Goal: Transaction & Acquisition: Obtain resource

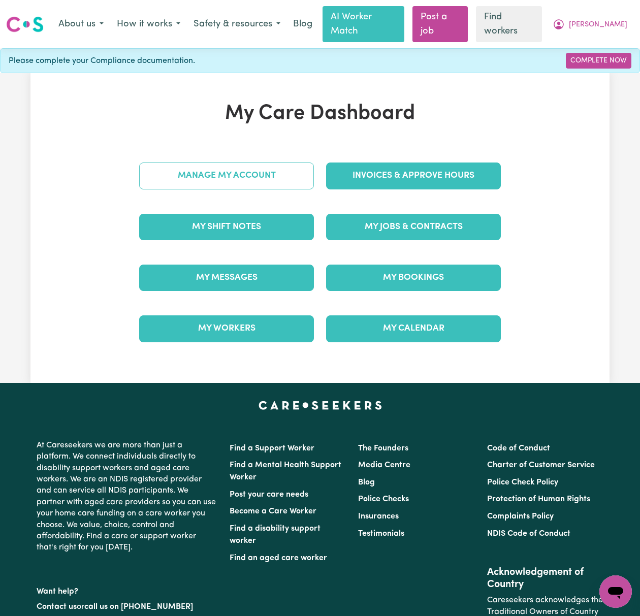
click at [277, 163] on link "Manage My Account" at bounding box center [226, 175] width 175 height 26
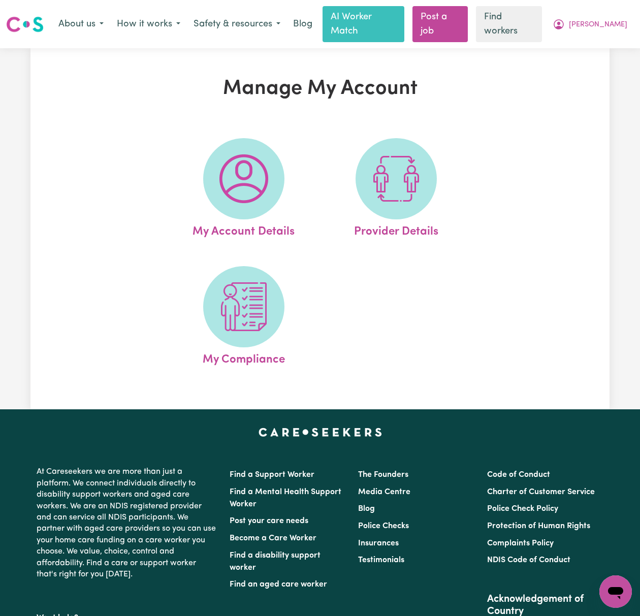
click at [425, 175] on span at bounding box center [395, 178] width 81 height 81
select select "NDIS_FUNDING_SELF_MANAGED"
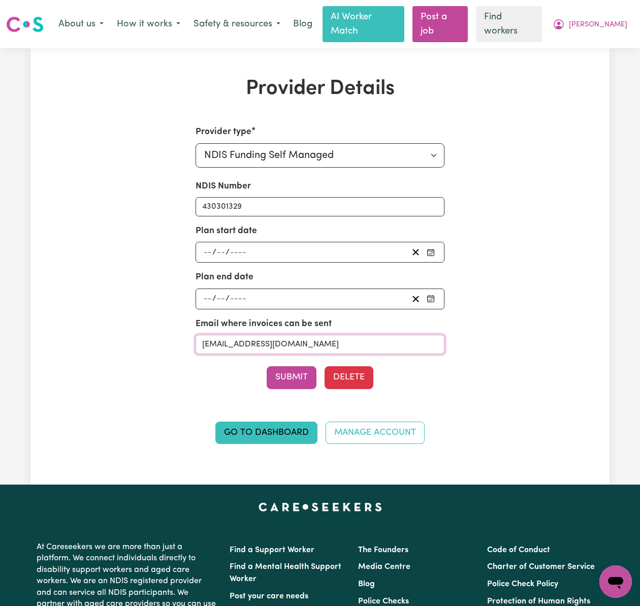
drag, startPoint x: 360, startPoint y: 332, endPoint x: 167, endPoint y: 323, distance: 193.6
click at [167, 323] on div "Provider type Select your provider type... Privately Aged Care / Home Care Pack…" at bounding box center [320, 290] width 374 height 330
click at [612, 20] on span "[PERSON_NAME]" at bounding box center [598, 24] width 58 height 11
click at [614, 39] on link "My Dashboard" at bounding box center [593, 45] width 80 height 19
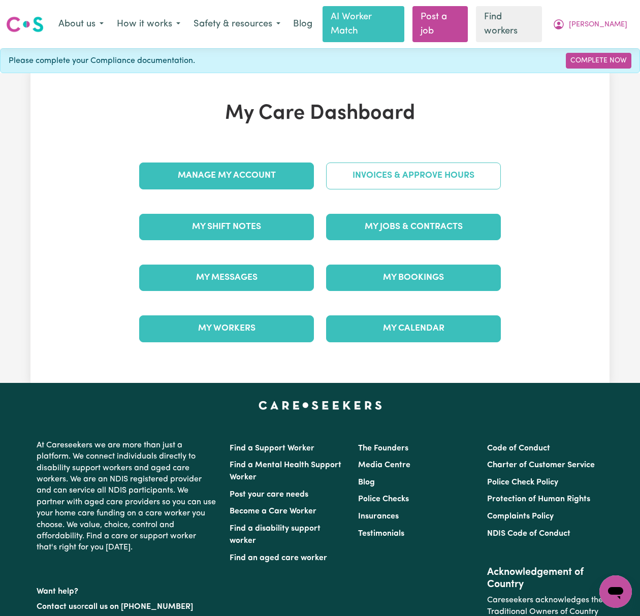
click at [445, 162] on link "Invoices & Approve Hours" at bounding box center [413, 175] width 175 height 26
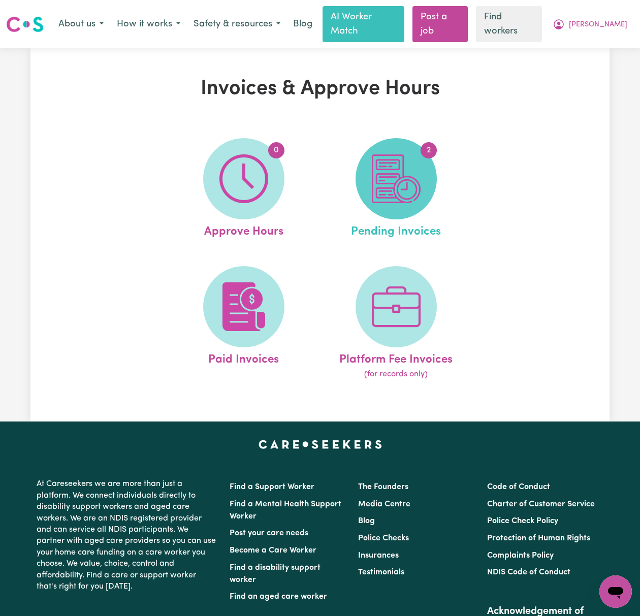
click at [408, 186] on img at bounding box center [396, 178] width 49 height 49
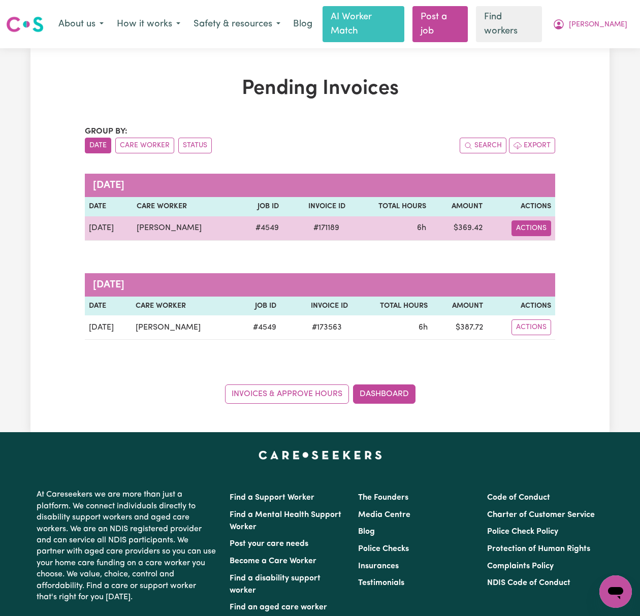
click at [522, 220] on button "Actions" at bounding box center [531, 228] width 40 height 16
click at [530, 242] on link "Download Invoice" at bounding box center [562, 252] width 93 height 20
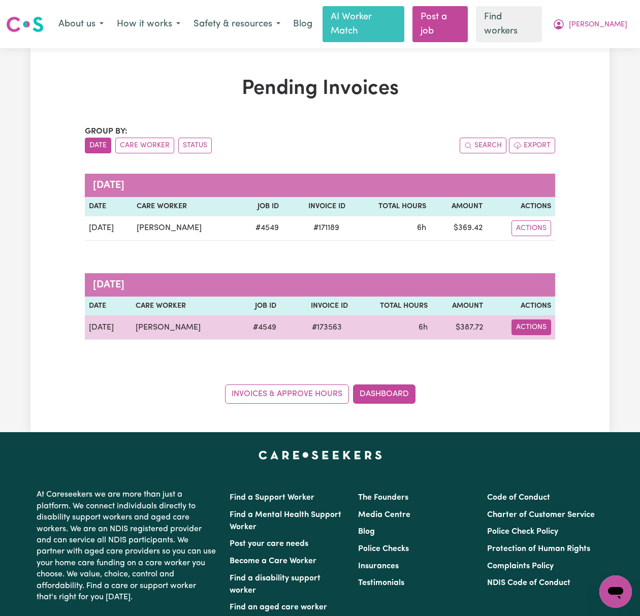
click at [537, 319] on button "Actions" at bounding box center [531, 327] width 40 height 16
click at [552, 341] on link "Download Invoice" at bounding box center [562, 351] width 93 height 20
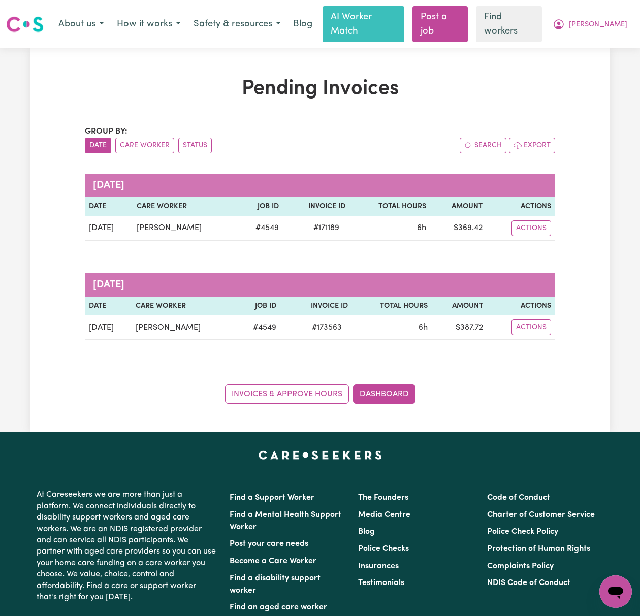
click at [460, 372] on div "Invoices & Approve Hours Dashboard" at bounding box center [320, 387] width 470 height 31
